Goal: Information Seeking & Learning: Learn about a topic

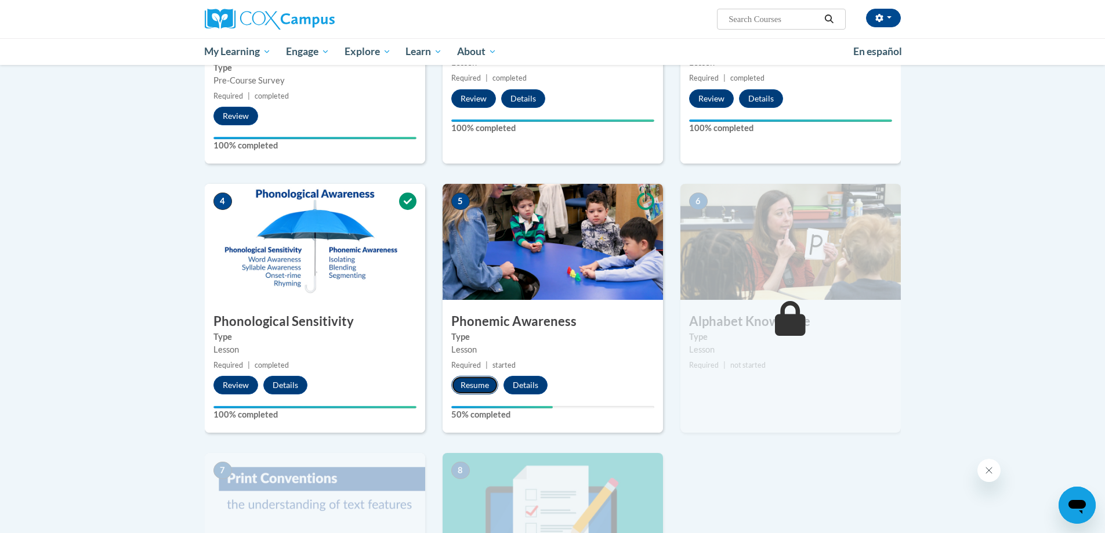
click at [477, 387] on button "Resume" at bounding box center [474, 385] width 47 height 19
